Goal: Navigation & Orientation: Understand site structure

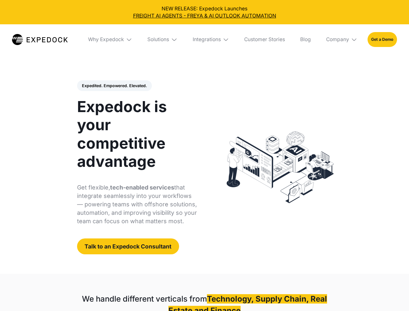
select select
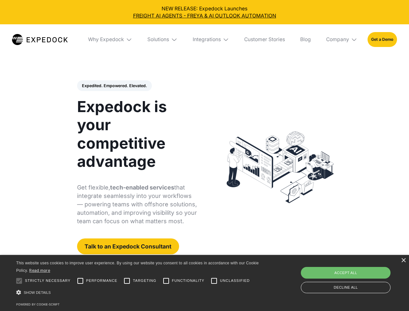
click at [204, 40] on div "Integrations" at bounding box center [207, 39] width 28 height 6
click at [110, 40] on div "Why Expedock" at bounding box center [101, 39] width 36 height 6
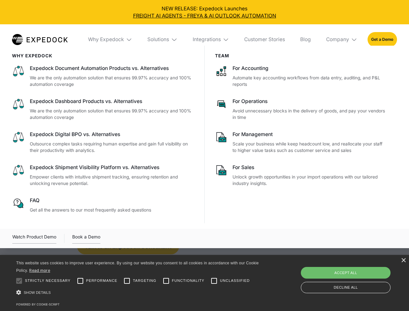
click at [163, 40] on div "Solutions" at bounding box center [158, 39] width 22 height 6
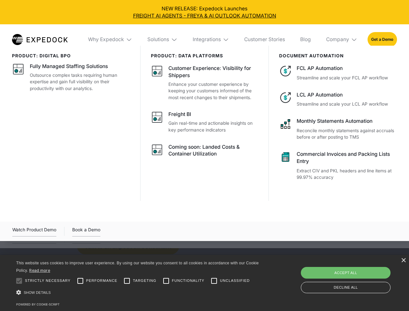
click at [211, 40] on div "Integrations" at bounding box center [207, 39] width 28 height 6
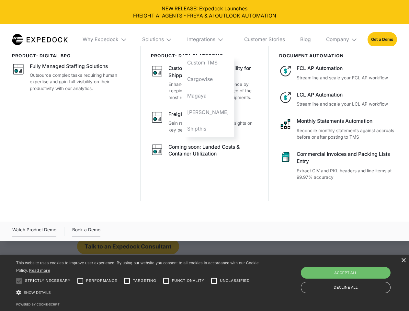
click at [342, 40] on div "Company" at bounding box center [337, 39] width 23 height 6
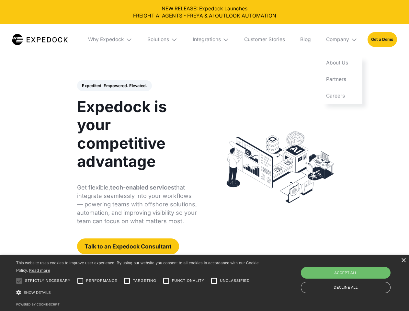
click at [114, 86] on div "Expedited. Empowered. Elevated. Automate Freight Document Extraction at 99.97% …" at bounding box center [137, 167] width 120 height 174
click at [19, 281] on div at bounding box center [19, 280] width 13 height 13
click at [80, 281] on input "Performance" at bounding box center [80, 280] width 13 height 13
checkbox input "true"
click at [127, 281] on input "Targeting" at bounding box center [127, 280] width 13 height 13
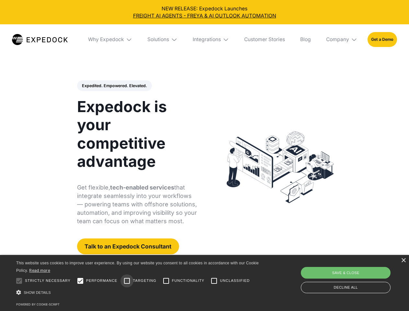
checkbox input "true"
click at [166, 281] on input "Functionality" at bounding box center [166, 280] width 13 height 13
checkbox input "true"
